Goal: Task Accomplishment & Management: Manage account settings

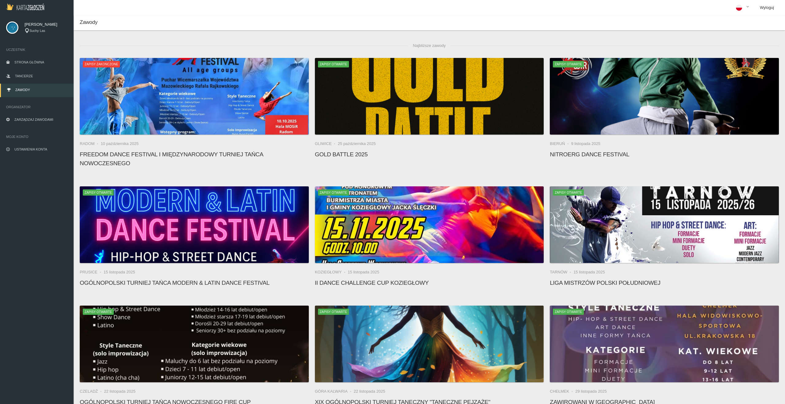
click at [772, 8] on link "Wyloguj" at bounding box center [767, 7] width 24 height 15
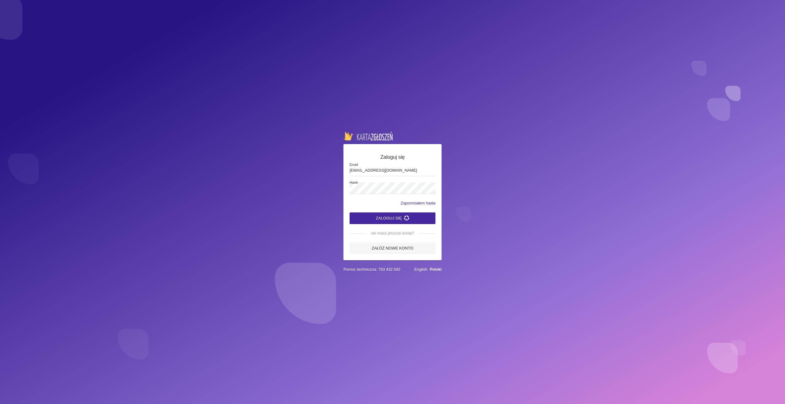
click at [364, 171] on input "[EMAIL_ADDRESS][DOMAIN_NAME]" at bounding box center [393, 171] width 86 height 12
type input "[EMAIL_ADDRESS][DOMAIN_NAME]"
click at [350, 213] on button "Zaloguj się" at bounding box center [393, 219] width 86 height 12
